Goal: Information Seeking & Learning: Learn about a topic

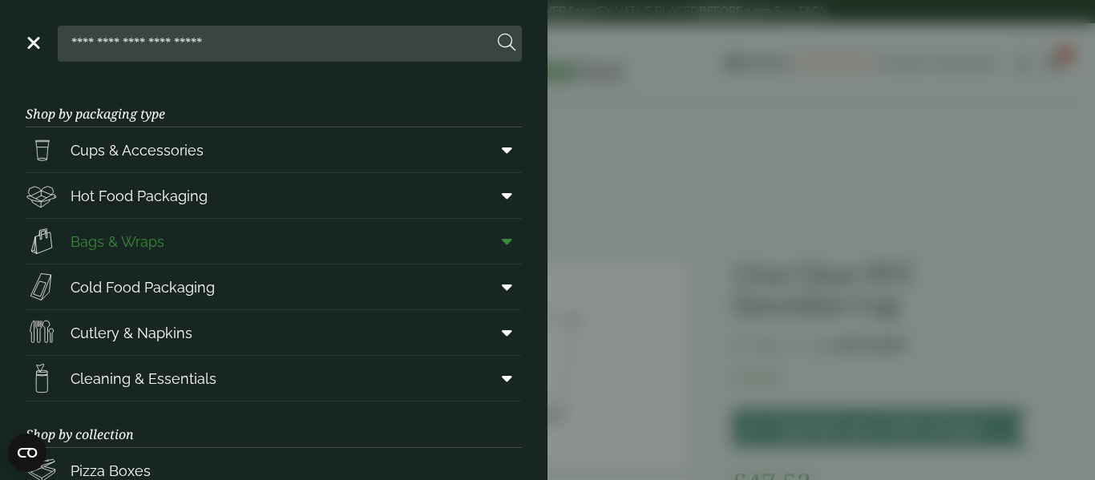
click at [129, 245] on span "Bags & Wraps" at bounding box center [118, 242] width 94 height 22
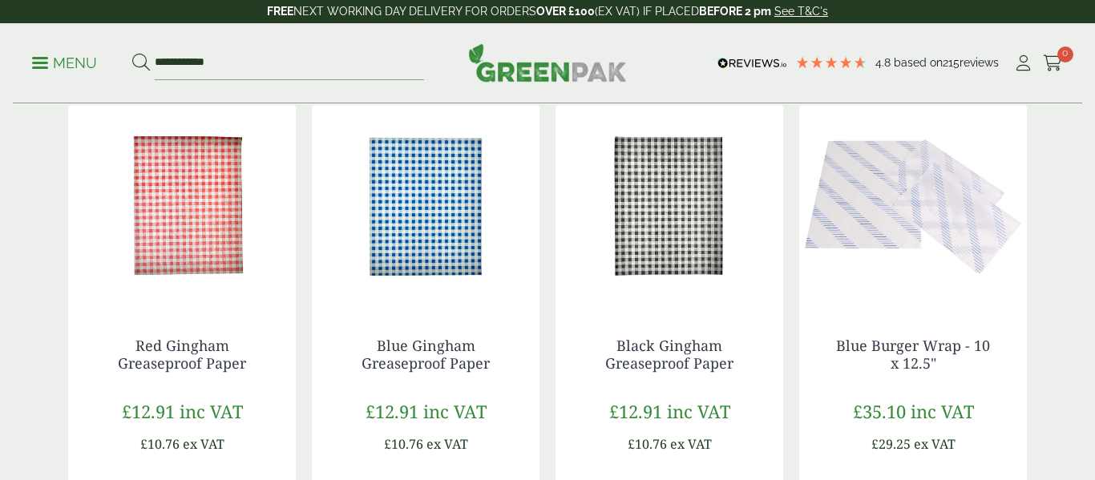
scroll to position [865, 0]
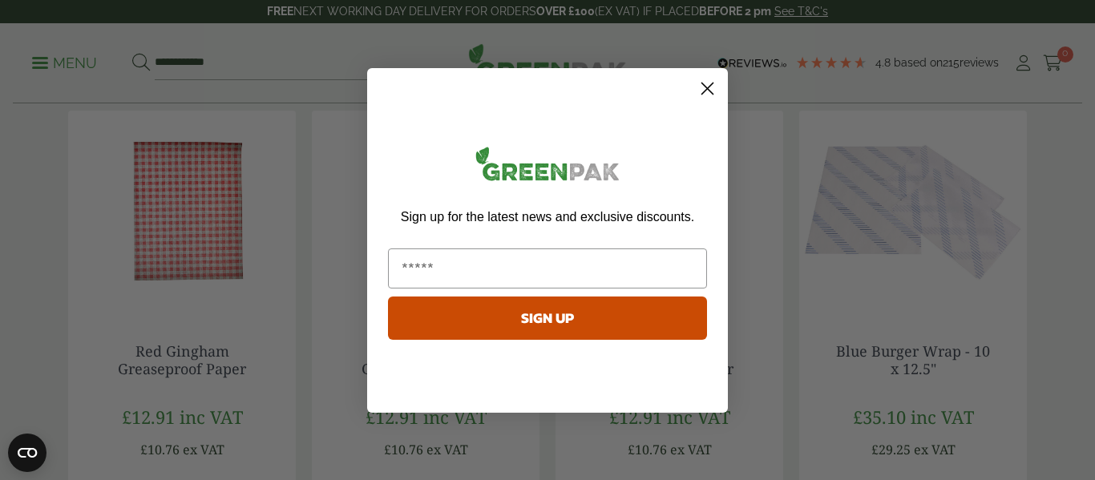
click input "******" at bounding box center [0, 0] width 0 height 0
click at [705, 95] on circle "Close dialog" at bounding box center [707, 88] width 26 height 26
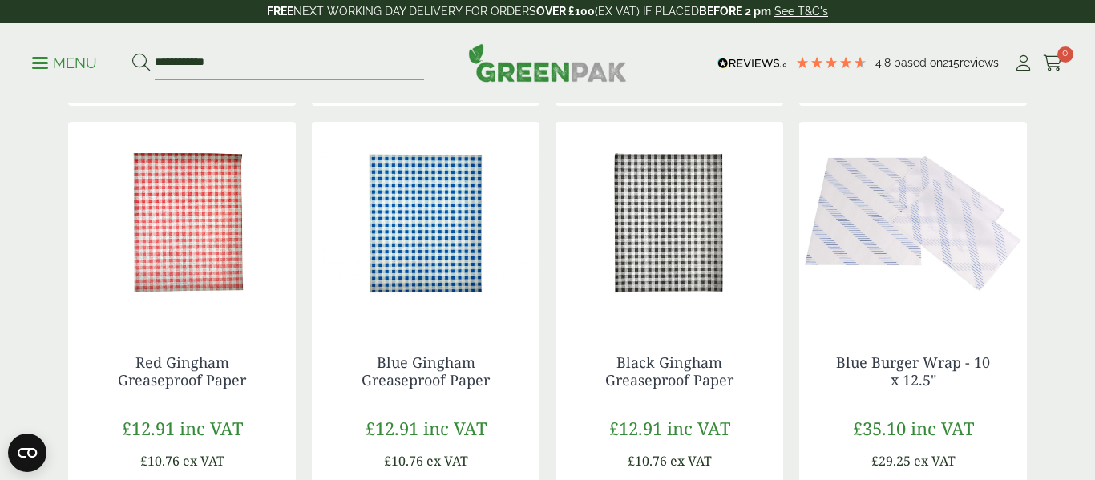
scroll to position [850, 0]
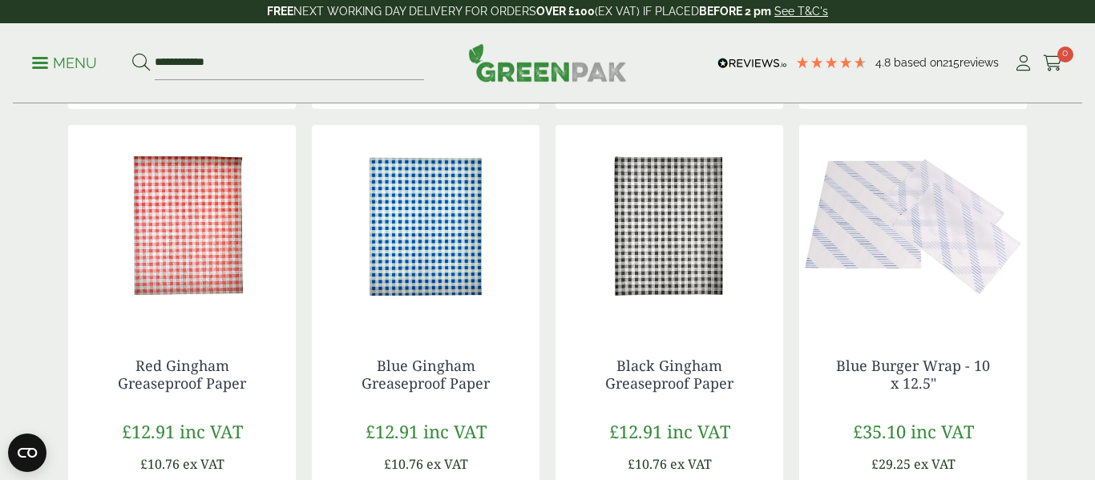
click at [194, 243] on img at bounding box center [182, 225] width 228 height 200
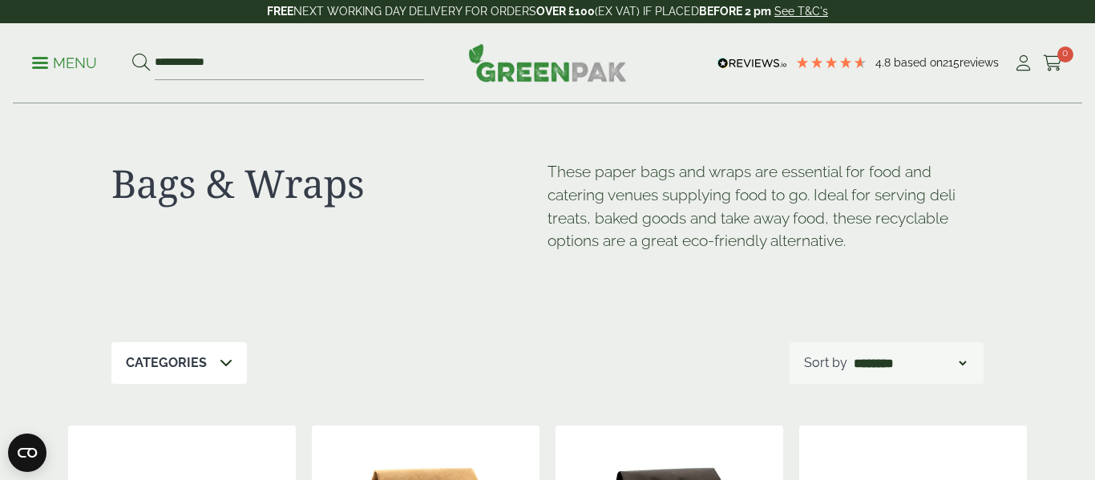
click at [39, 63] on p "Menu" at bounding box center [64, 63] width 65 height 19
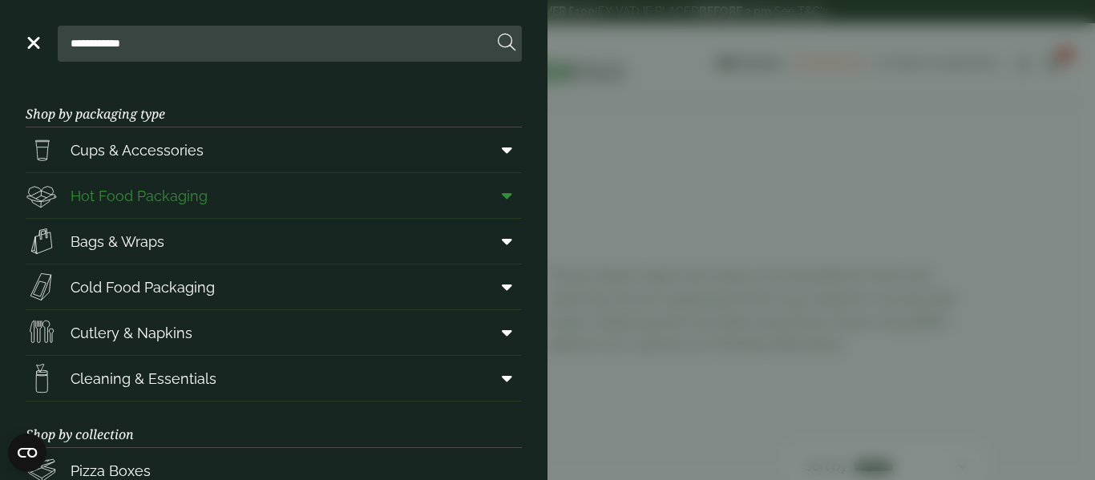
click at [115, 213] on link "Hot Food Packaging" at bounding box center [274, 195] width 496 height 45
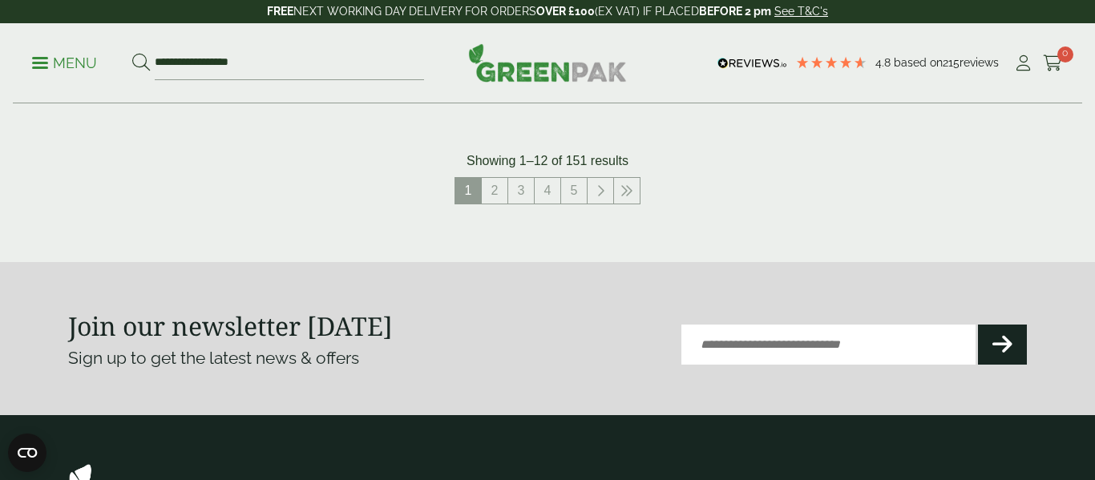
scroll to position [1982, 0]
click at [495, 195] on link "2" at bounding box center [495, 190] width 26 height 26
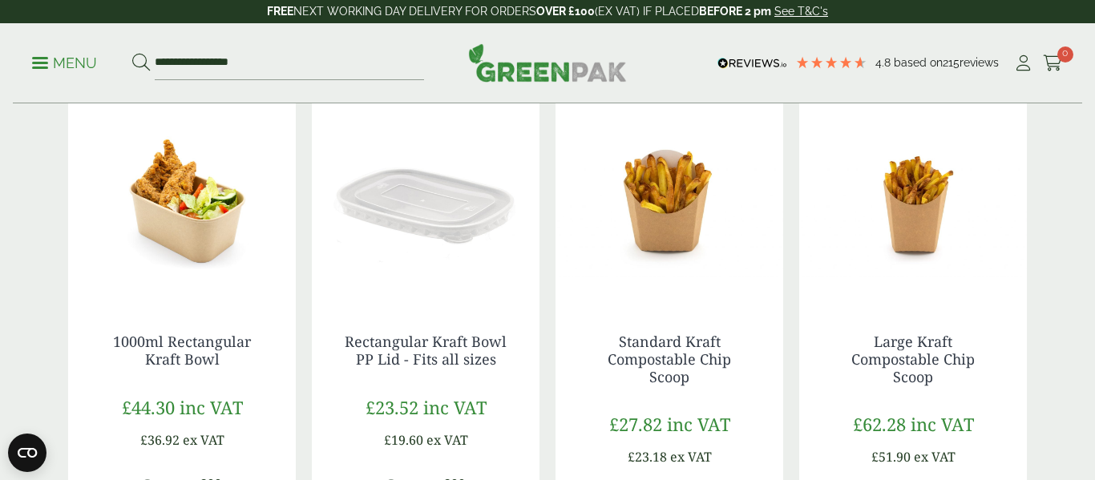
scroll to position [1482, 0]
click at [495, 195] on img at bounding box center [426, 202] width 228 height 200
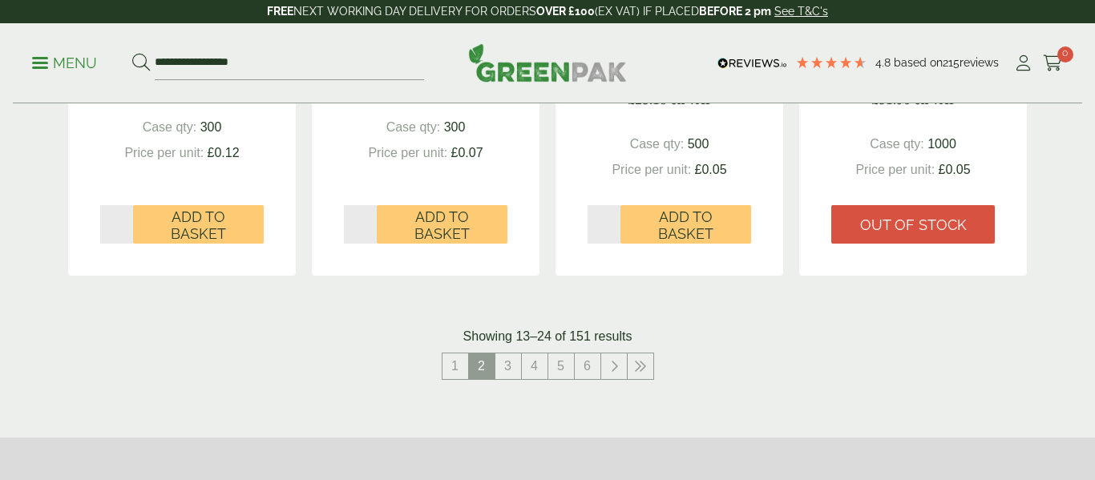
scroll to position [1854, 0]
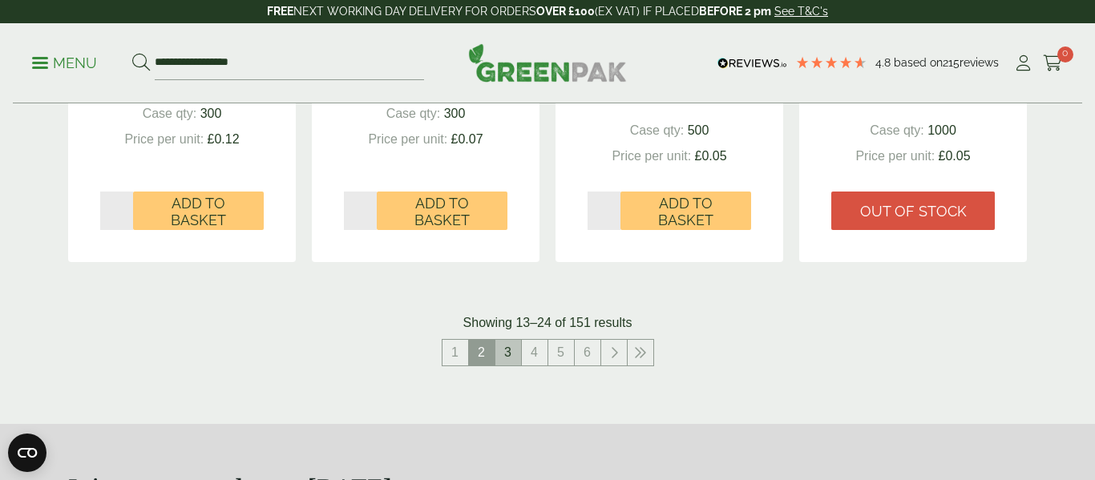
click at [504, 353] on link "3" at bounding box center [508, 353] width 26 height 26
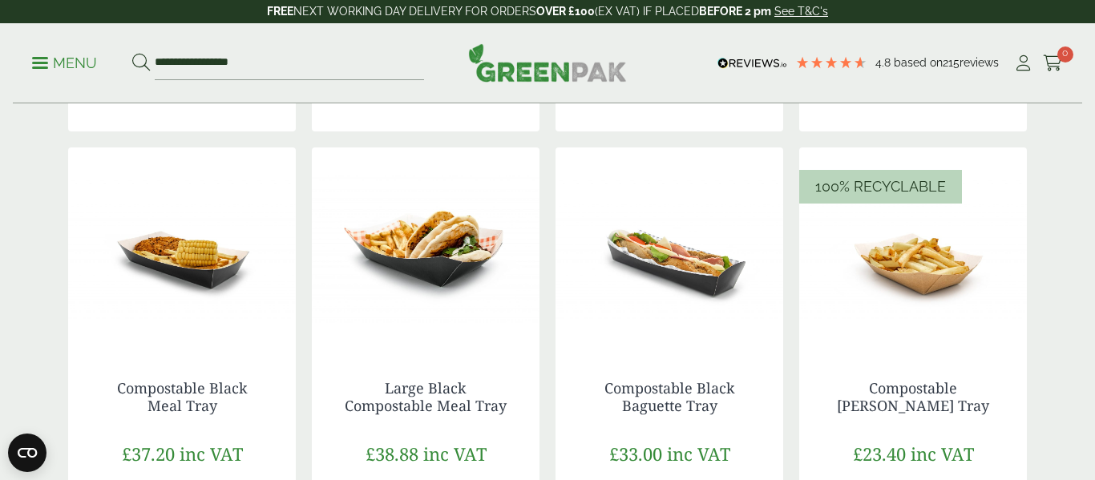
scroll to position [1437, 0]
